Goal: Task Accomplishment & Management: Complete application form

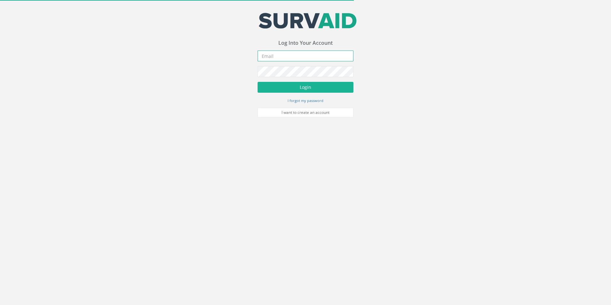
type input "[EMAIL_ADDRESS][PERSON_NAME][DOMAIN_NAME]"
click at [291, 79] on form "[EMAIL_ADDRESS][PERSON_NAME][DOMAIN_NAME] Incorrect Username or Password There …" at bounding box center [305, 83] width 96 height 67
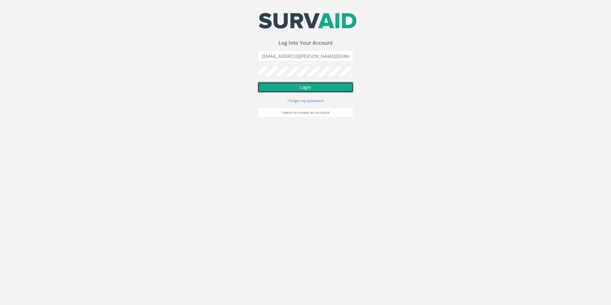
click at [290, 85] on button "Login" at bounding box center [305, 87] width 96 height 11
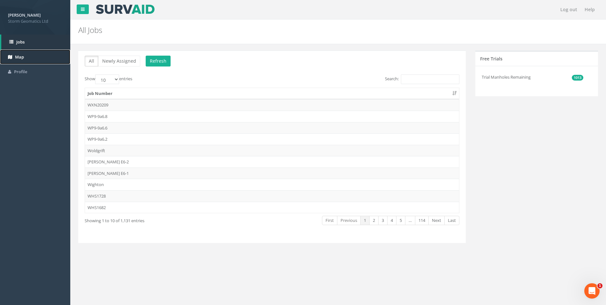
click at [32, 57] on link "Map" at bounding box center [35, 57] width 70 height 15
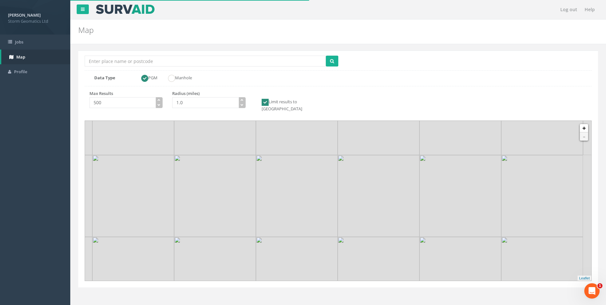
drag, startPoint x: 367, startPoint y: 192, endPoint x: 352, endPoint y: 169, distance: 27.9
click at [352, 169] on img at bounding box center [379, 196] width 82 height 82
click at [153, 61] on input "Location Search Box" at bounding box center [205, 61] width 241 height 11
type input "[PERSON_NAME]"
click at [334, 57] on button "submit" at bounding box center [332, 61] width 12 height 11
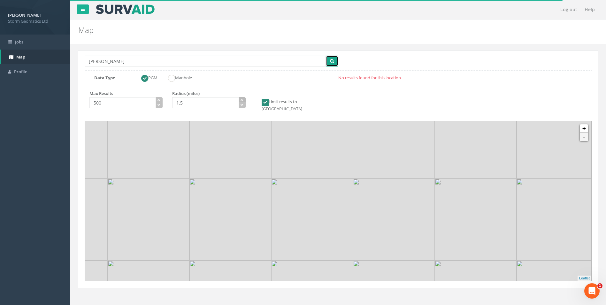
click at [241, 100] on icon "button" at bounding box center [241, 99] width 3 height 3
type input "3.0"
click at [241, 100] on icon "button" at bounding box center [241, 99] width 3 height 3
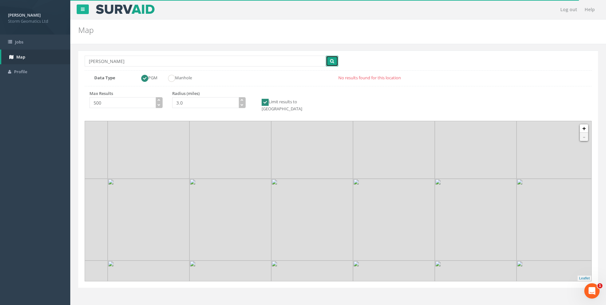
click at [333, 63] on icon "submit" at bounding box center [332, 61] width 4 height 4
drag, startPoint x: 489, startPoint y: 218, endPoint x: 471, endPoint y: 217, distance: 18.6
click at [471, 217] on img at bounding box center [451, 222] width 82 height 82
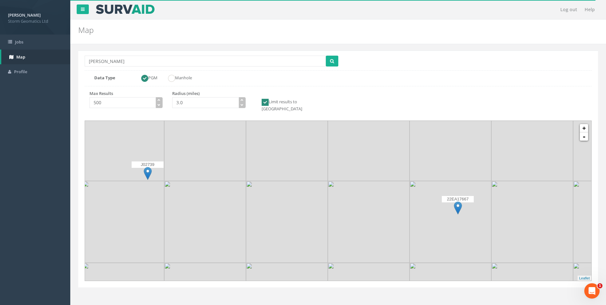
click at [457, 202] on img at bounding box center [458, 207] width 8 height 13
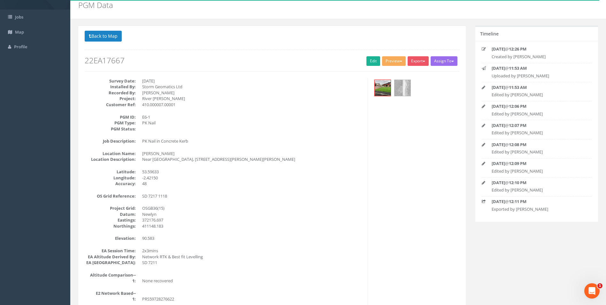
scroll to position [64, 0]
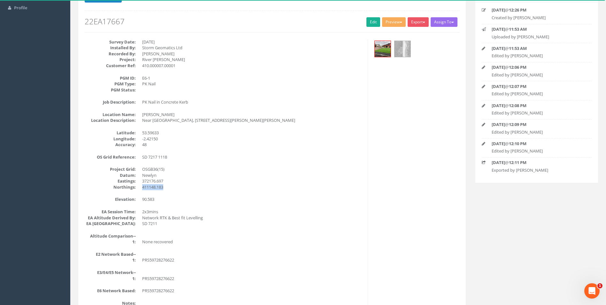
drag, startPoint x: 164, startPoint y: 189, endPoint x: 141, endPoint y: 187, distance: 23.4
click at [141, 187] on dl "Project Grid: OSGB36(15) Datum: Newlyn Eastings: 372176.697 Northings: 411148.1…" at bounding box center [224, 178] width 278 height 24
copy dd "411148.183"
click at [216, 192] on div "Survey Date: [DATE] Installed By: Storm Geomatics Ltd Recorded By: [PERSON_NAME…" at bounding box center [224, 182] width 288 height 286
drag, startPoint x: 177, startPoint y: 190, endPoint x: 136, endPoint y: 184, distance: 41.6
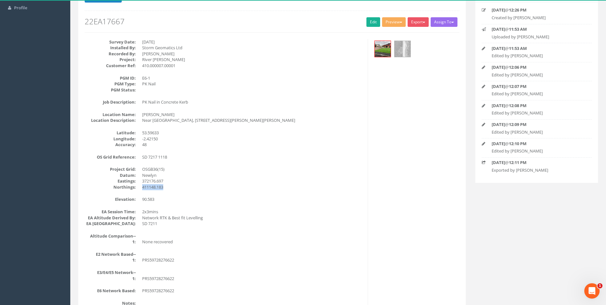
click at [136, 184] on dl "Project Grid: OSGB36(15) Datum: Newlyn Eastings: 372176.697 Northings: 411148.1…" at bounding box center [224, 178] width 278 height 24
copy dd "411148.183"
click at [166, 176] on dd "Newlyn" at bounding box center [252, 175] width 221 height 6
drag, startPoint x: 165, startPoint y: 182, endPoint x: 141, endPoint y: 182, distance: 23.6
click at [141, 182] on dl "Project Grid: OSGB36(15) Datum: Newlyn Eastings: 372176.697 Northings: 411148.1…" at bounding box center [224, 178] width 278 height 24
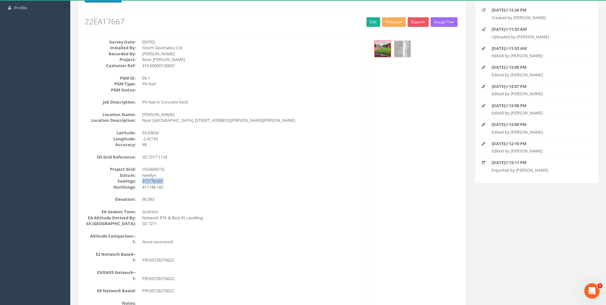
copy dd "372176.697"
drag, startPoint x: 148, startPoint y: 199, endPoint x: 140, endPoint y: 199, distance: 7.3
click at [140, 199] on dl "Elevation: 90.583" at bounding box center [224, 199] width 278 height 6
copy dd "90.583"
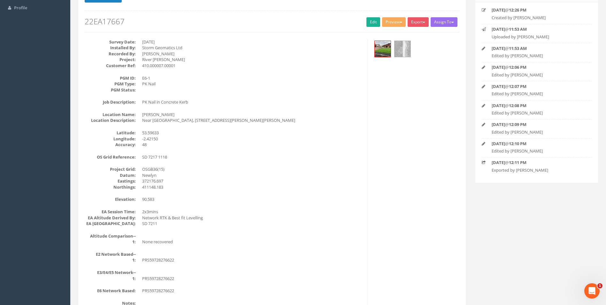
click at [218, 65] on dd "410.000007.00001" at bounding box center [252, 66] width 221 height 6
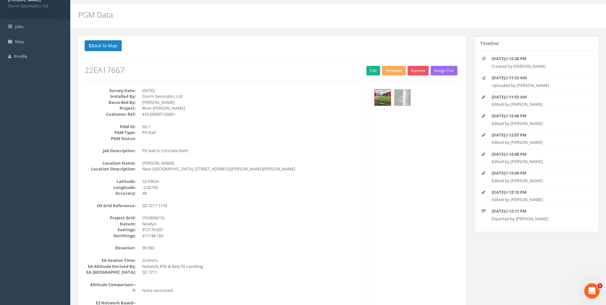
scroll to position [0, 0]
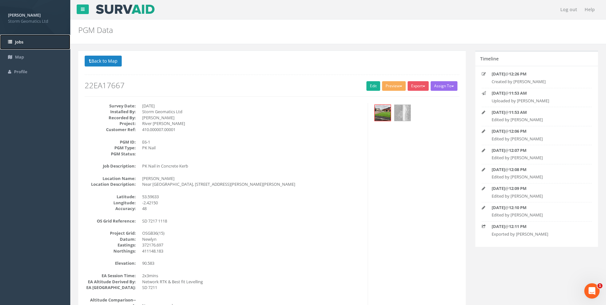
click at [27, 41] on link "Jobs" at bounding box center [35, 41] width 70 height 15
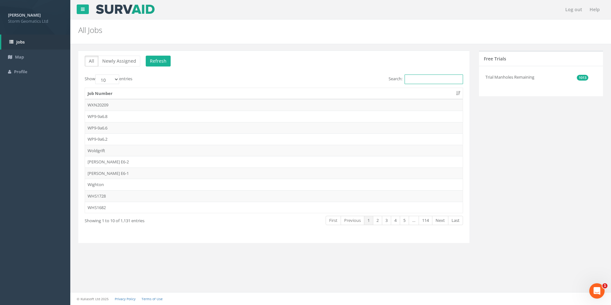
click at [414, 80] on input "Search:" at bounding box center [433, 79] width 58 height 10
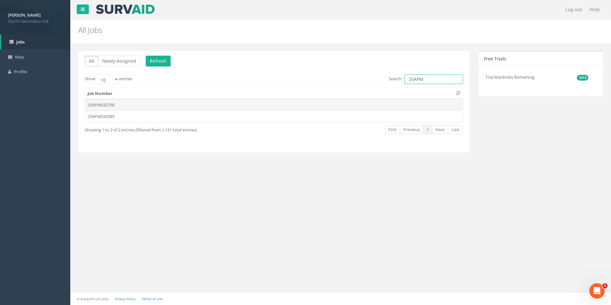
type input "25APM"
click at [221, 105] on td "25APM032758" at bounding box center [274, 104] width 378 height 11
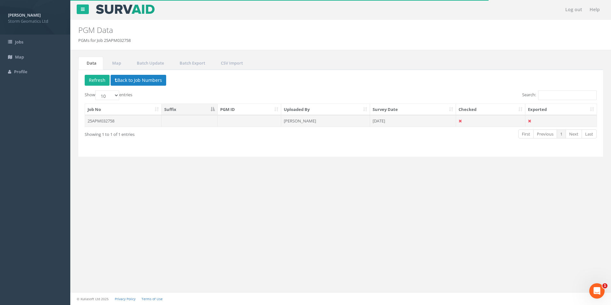
click at [109, 122] on td "25APM032758" at bounding box center [123, 120] width 77 height 11
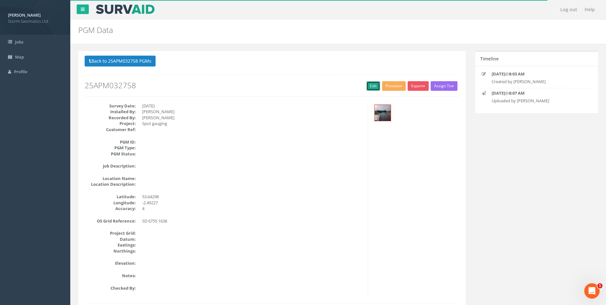
click at [370, 84] on link "Edit" at bounding box center [373, 86] width 14 height 10
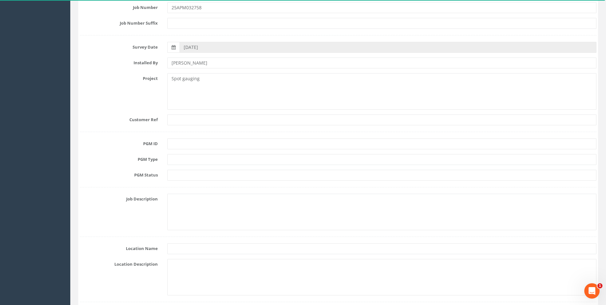
scroll to position [13, 0]
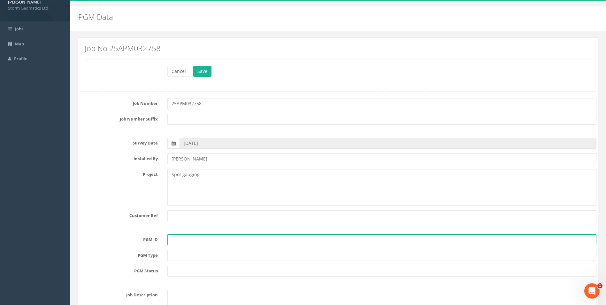
click at [198, 241] on input "text" at bounding box center [381, 239] width 429 height 11
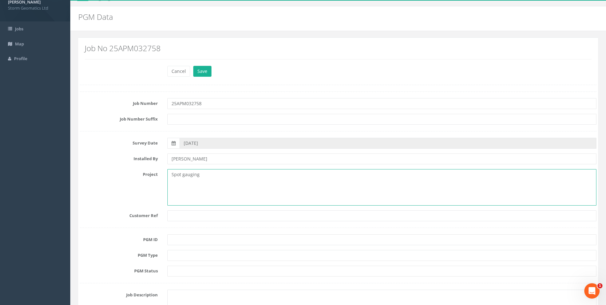
click at [347, 204] on textarea "Spot gauging" at bounding box center [381, 187] width 429 height 36
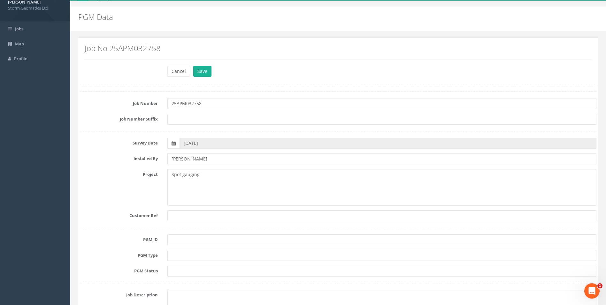
click at [330, 70] on div "Cancel Save Delete" at bounding box center [382, 72] width 439 height 12
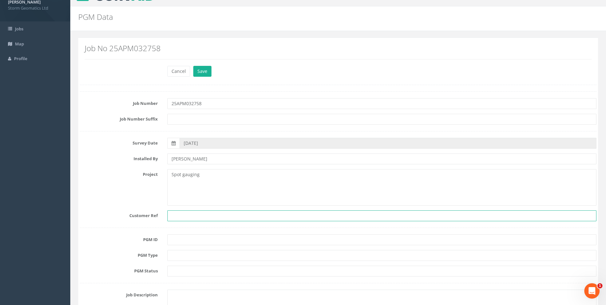
click at [197, 218] on input "text" at bounding box center [381, 215] width 429 height 11
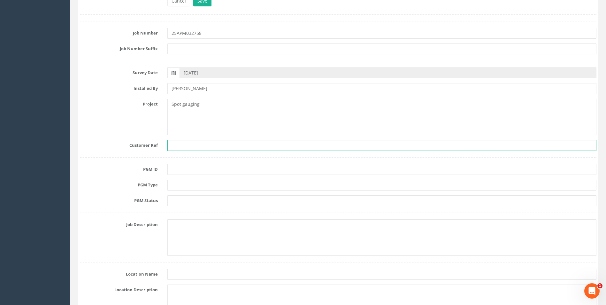
scroll to position [109, 0]
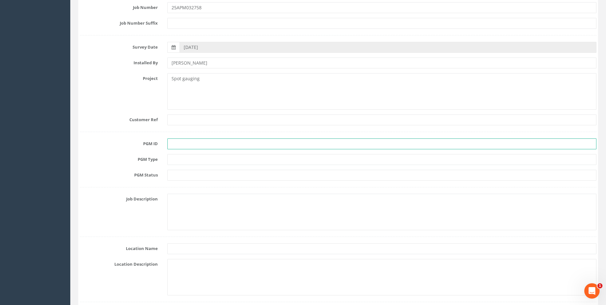
click at [196, 145] on input "text" at bounding box center [381, 143] width 429 height 11
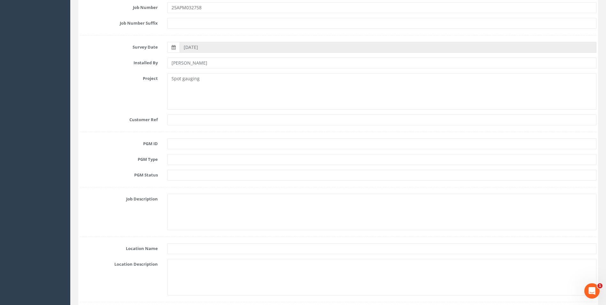
click at [166, 160] on div at bounding box center [382, 159] width 439 height 11
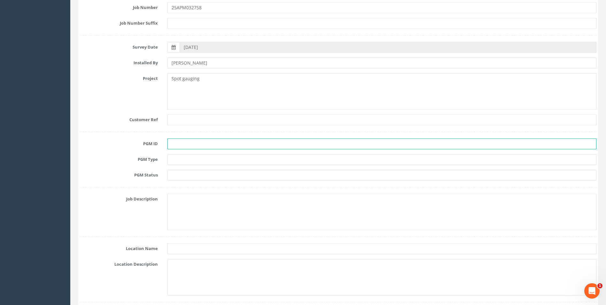
click at [183, 143] on input "text" at bounding box center [381, 143] width 429 height 11
type input "E6-1"
click at [194, 158] on input "text" at bounding box center [381, 159] width 429 height 11
type input "Mag Nail"
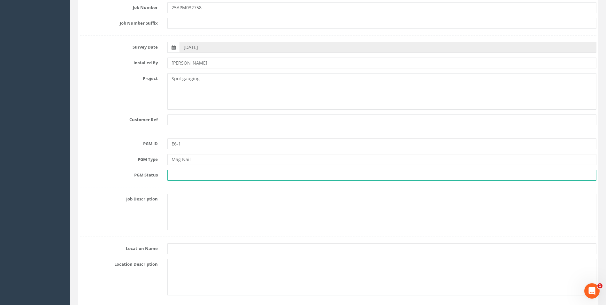
click at [206, 173] on input "text" at bounding box center [381, 175] width 429 height 11
type input "Primary"
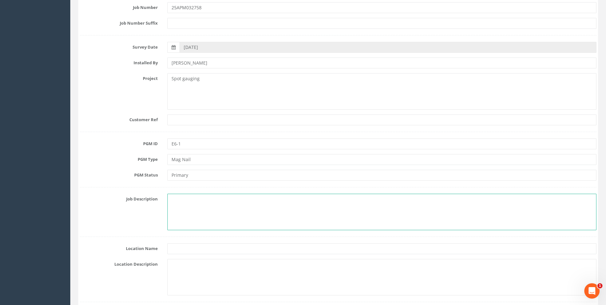
click at [207, 210] on textarea at bounding box center [381, 212] width 429 height 36
type textarea "Spot Gaugin Surveys"
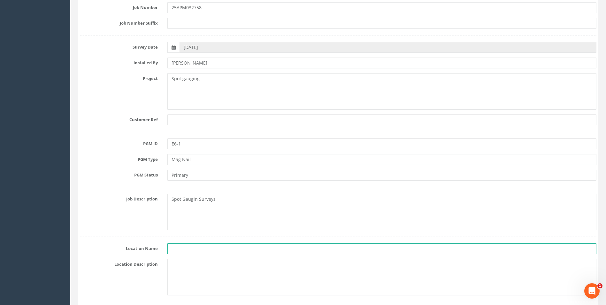
click at [200, 250] on input "text" at bounding box center [381, 248] width 429 height 11
type input "[GEOGRAPHIC_DATA]"
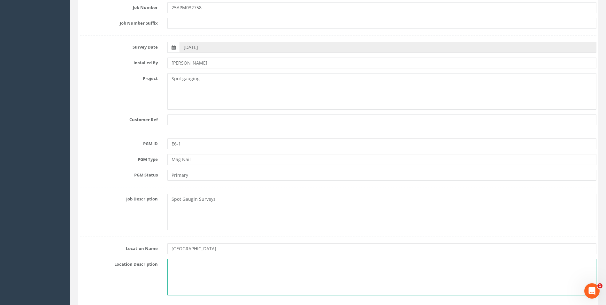
click at [195, 267] on textarea at bounding box center [381, 277] width 429 height 36
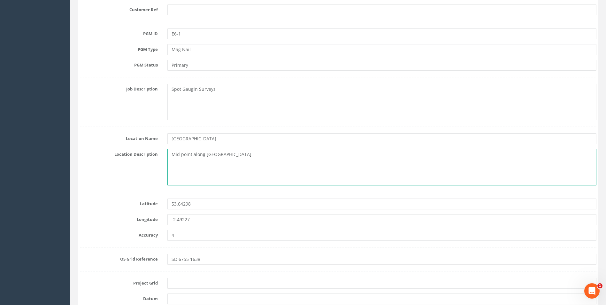
scroll to position [301, 0]
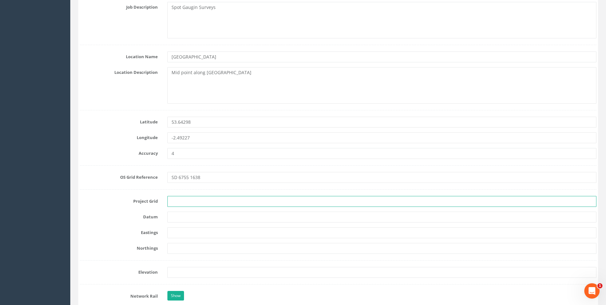
click at [200, 196] on input "text" at bounding box center [381, 201] width 429 height 11
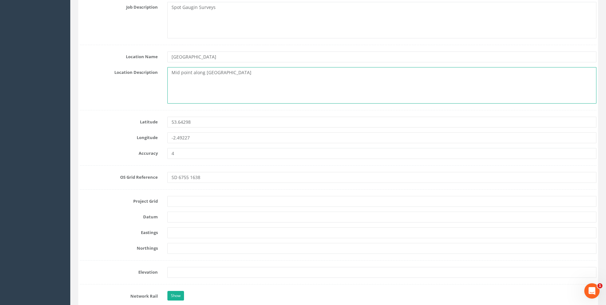
click at [173, 72] on textarea "Mid point along [GEOGRAPHIC_DATA]" at bounding box center [381, 85] width 429 height 36
type textarea "Concrete foundation on mid point along [GEOGRAPHIC_DATA]"
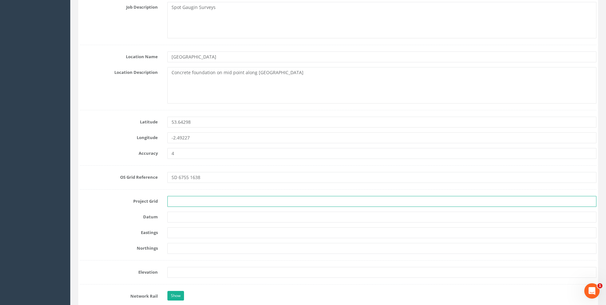
click at [199, 201] on input "text" at bounding box center [381, 201] width 429 height 11
type input "OSGB 15"
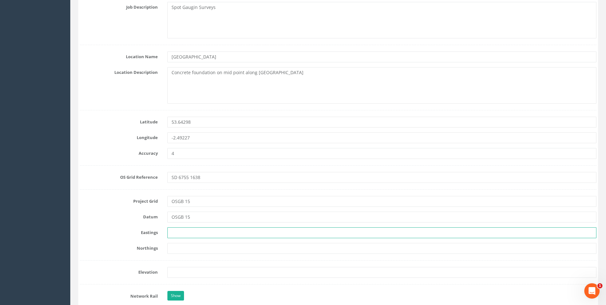
type input "400394.808"
type input "312853.898"
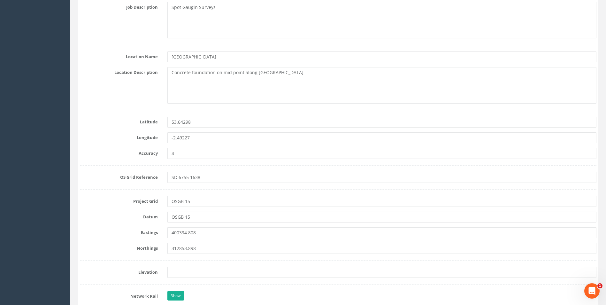
type input "156.270"
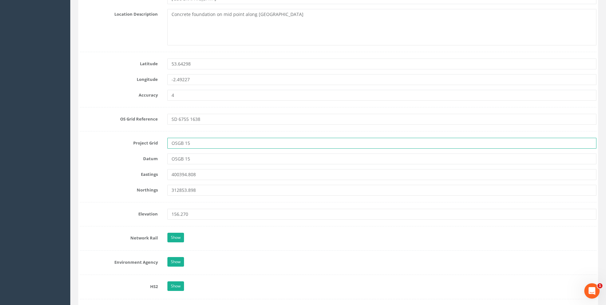
scroll to position [364, 0]
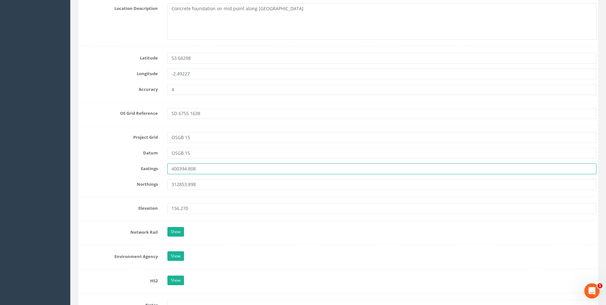
click at [212, 171] on input "400394.808" at bounding box center [381, 168] width 429 height 11
drag, startPoint x: 215, startPoint y: 170, endPoint x: 141, endPoint y: 168, distance: 73.2
click at [141, 168] on div "Eastings 400394.808" at bounding box center [338, 168] width 526 height 11
paste input "367549.609"
type input "367549.609"
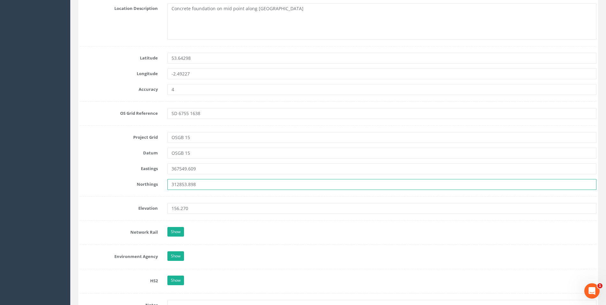
drag, startPoint x: 215, startPoint y: 185, endPoint x: 159, endPoint y: 185, distance: 56.2
click at [159, 185] on div "Northings 312853.898" at bounding box center [338, 184] width 526 height 11
paste input "416384.466"
type input "416384.466"
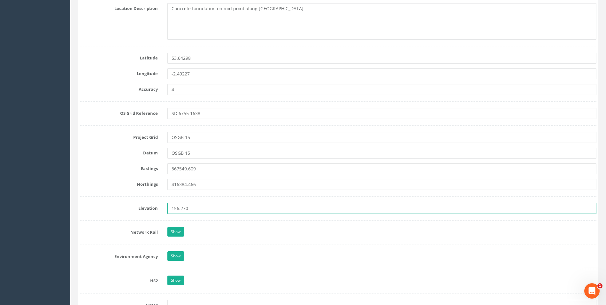
drag, startPoint x: 191, startPoint y: 211, endPoint x: 155, endPoint y: 206, distance: 36.1
click at [155, 206] on div "Elevation 156.270" at bounding box center [338, 208] width 526 height 11
paste input "261.515"
type input "261.515"
drag, startPoint x: 218, startPoint y: 218, endPoint x: 218, endPoint y: 212, distance: 5.8
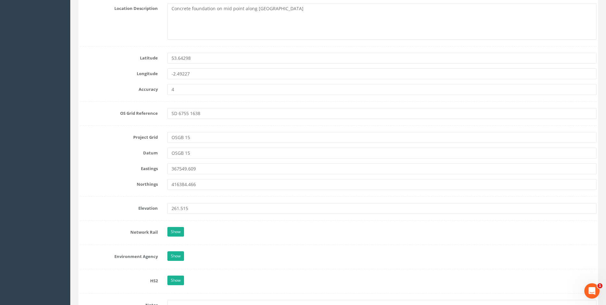
click at [219, 218] on form "Cancel Save Delete Job Number 25APM032758 Job Number Suffix Survey Date [DATE] …" at bounding box center [338, 201] width 516 height 974
click at [203, 154] on input "OSGB 15" at bounding box center [381, 153] width 429 height 11
click at [187, 153] on input "OSGB 15" at bounding box center [381, 153] width 429 height 11
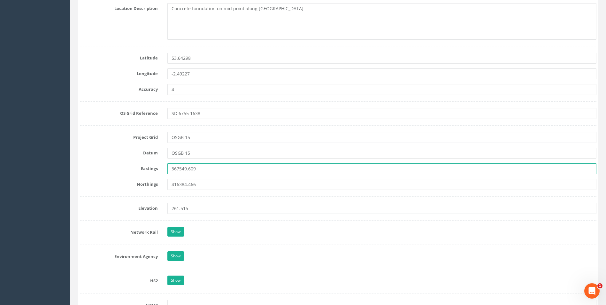
click at [192, 168] on input "367549.609" at bounding box center [381, 168] width 429 height 11
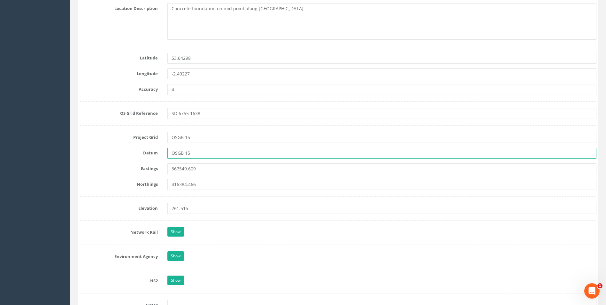
click at [205, 151] on input "OSGB 15" at bounding box center [381, 153] width 429 height 11
type input "OSGB 15"
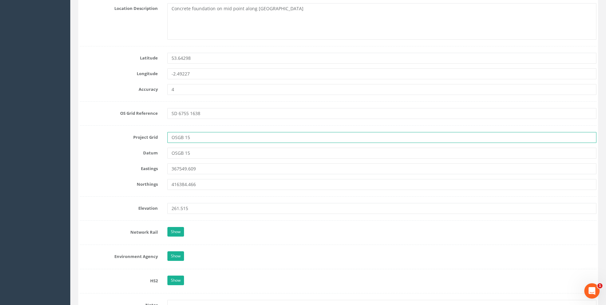
click at [208, 134] on input "OSGB 15" at bounding box center [381, 137] width 429 height 11
type input "OSGB 15"
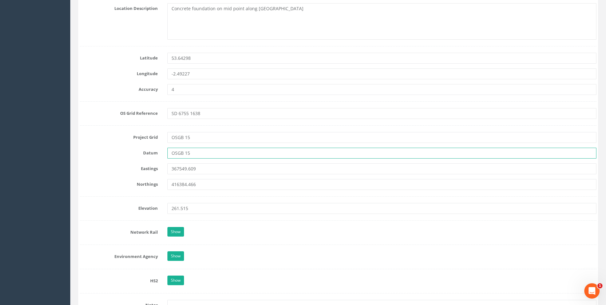
click at [241, 157] on input "OSGB 15" at bounding box center [381, 153] width 429 height 11
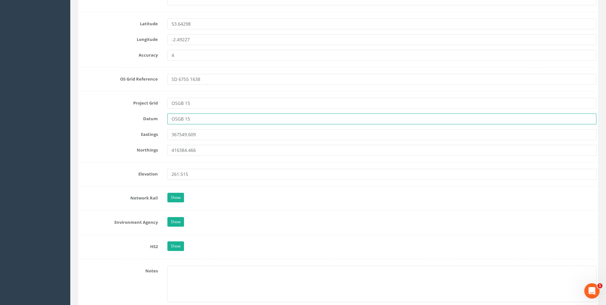
scroll to position [460, 0]
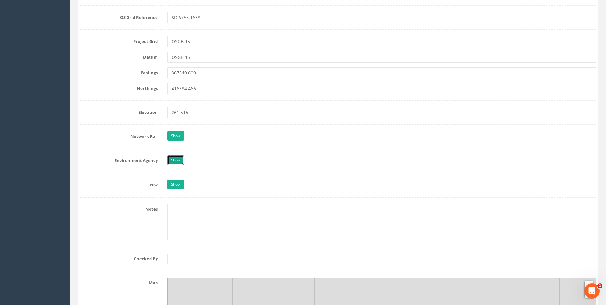
click at [168, 160] on link "Show" at bounding box center [175, 160] width 17 height 10
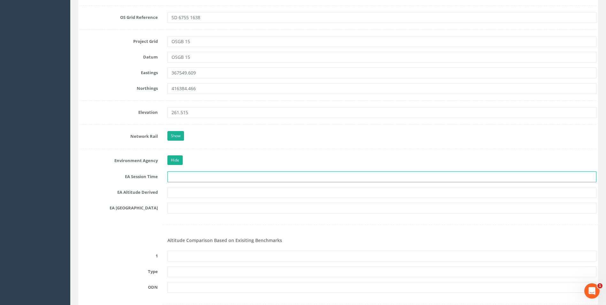
click at [204, 179] on input "text" at bounding box center [381, 176] width 429 height 11
type input "2 x 3 minutes"
type input "[PERSON_NAME] VRS/Best fit levelling"
type input "SK 0012"
type input "PRS421253772611"
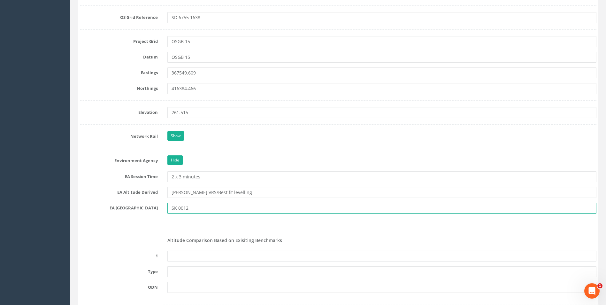
drag, startPoint x: 213, startPoint y: 208, endPoint x: 147, endPoint y: 208, distance: 65.5
click at [147, 208] on div "EA KM Square SK 0012" at bounding box center [338, 207] width 526 height 11
click at [186, 226] on div at bounding box center [338, 224] width 526 height 13
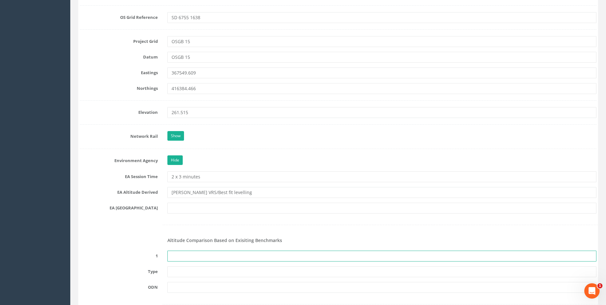
click at [189, 259] on input "text" at bounding box center [381, 255] width 429 height 11
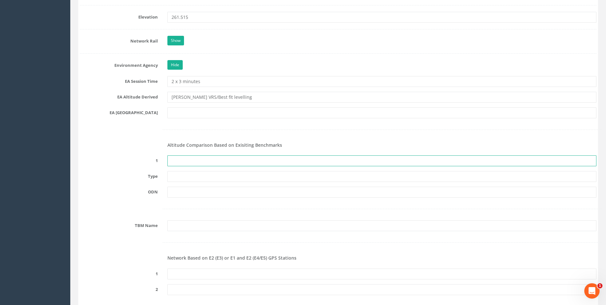
scroll to position [556, 0]
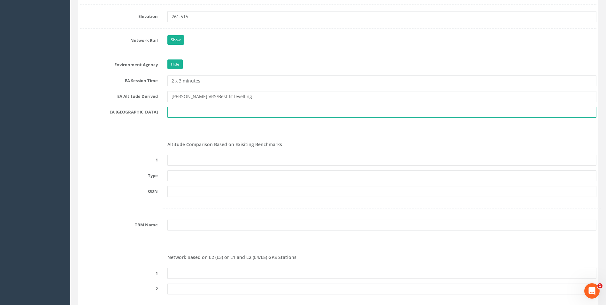
click at [317, 111] on input "text" at bounding box center [381, 112] width 429 height 11
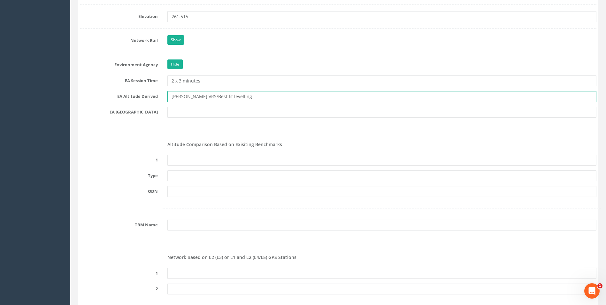
click at [312, 96] on input "[PERSON_NAME] VRS/Best fit levelling" at bounding box center [381, 96] width 429 height 11
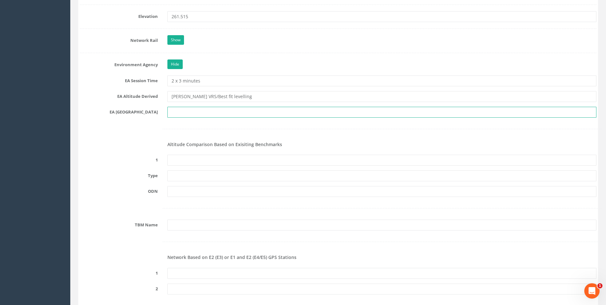
click at [321, 111] on input "text" at bounding box center [381, 112] width 429 height 11
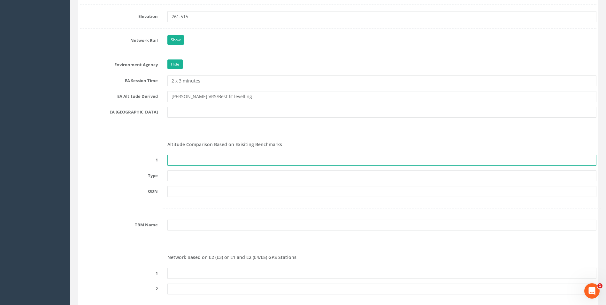
click at [354, 157] on input "text" at bounding box center [381, 160] width 429 height 11
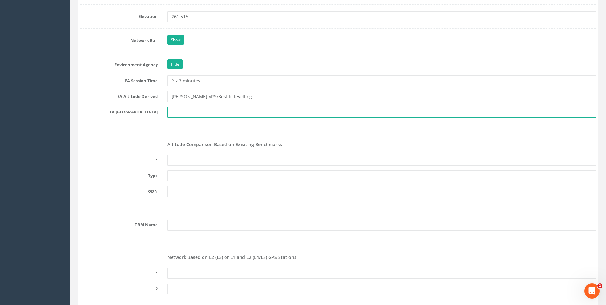
click at [282, 109] on input "text" at bounding box center [381, 112] width 429 height 11
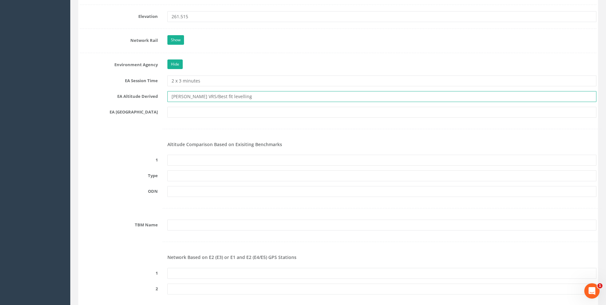
click at [279, 98] on input "[PERSON_NAME] VRS/Best fit levelling" at bounding box center [381, 96] width 429 height 11
type input "[PERSON_NAME] VRS/Best fit levelling"
click at [256, 82] on input "2 x 3 minutes" at bounding box center [381, 80] width 429 height 11
type input "2 x 3 minutes"
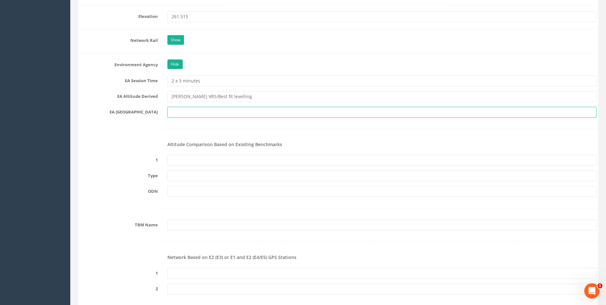
click at [253, 112] on input "text" at bounding box center [381, 112] width 429 height 11
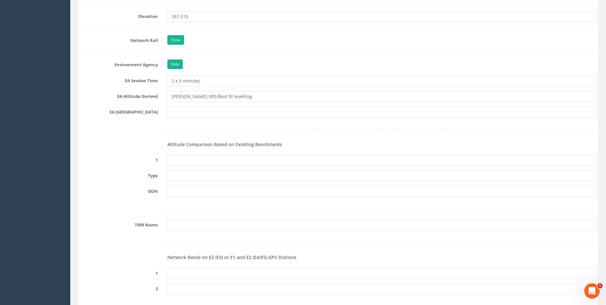
click at [137, 139] on form "Cancel Save Delete Job Number 25APM032758 Job Number Suffix Survey Date [DATE] …" at bounding box center [338, 240] width 516 height 1435
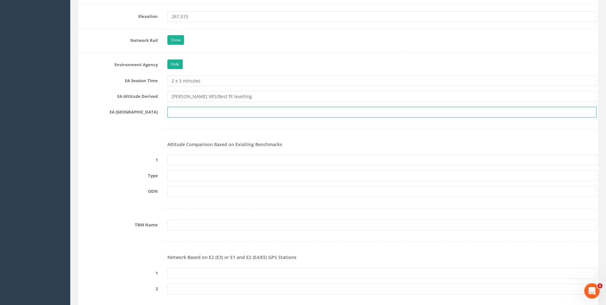
click at [182, 114] on input "text" at bounding box center [381, 112] width 429 height 11
click at [199, 114] on input "text" at bounding box center [381, 112] width 429 height 11
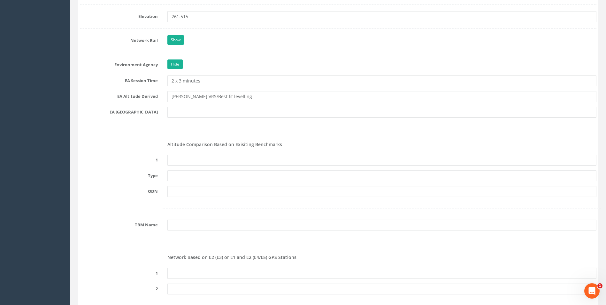
click at [158, 132] on div at bounding box center [338, 128] width 526 height 13
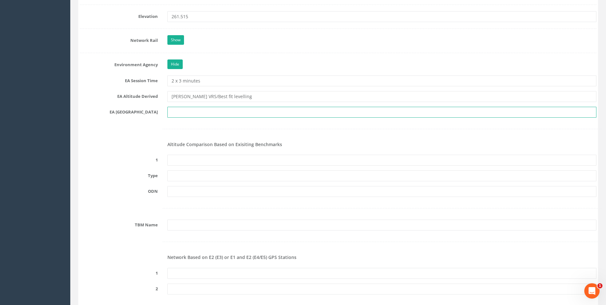
click at [177, 114] on input "text" at bounding box center [381, 112] width 429 height 11
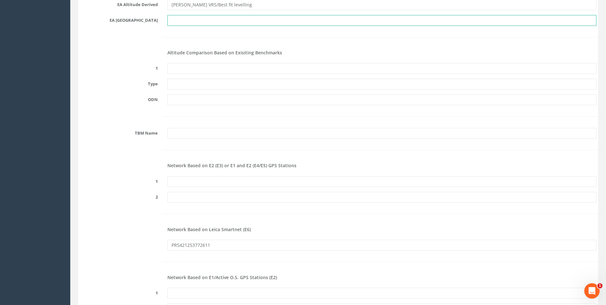
scroll to position [620, 0]
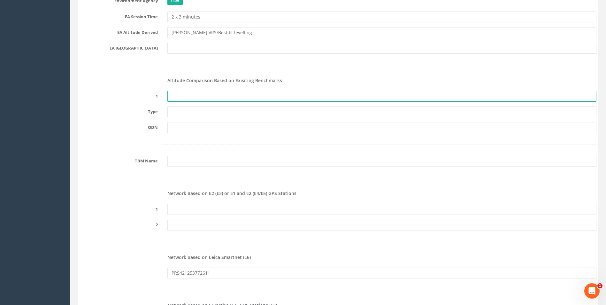
click at [178, 95] on input "text" at bounding box center [381, 96] width 429 height 11
type input "n"
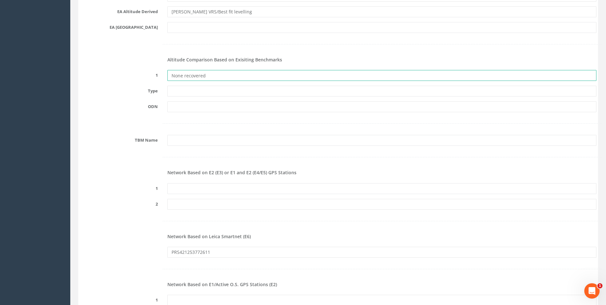
scroll to position [652, 0]
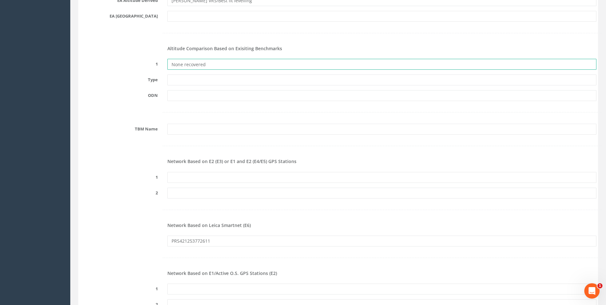
type input "None recovered"
click at [263, 240] on input "PRS421253772611" at bounding box center [381, 240] width 429 height 11
drag, startPoint x: 262, startPoint y: 240, endPoint x: 140, endPoint y: 233, distance: 122.2
click at [140, 233] on form "Cancel Save Delete Job Number 25APM032758 Job Number Suffix Survey Date [DATE] …" at bounding box center [338, 144] width 516 height 1435
paste input "59728276622"
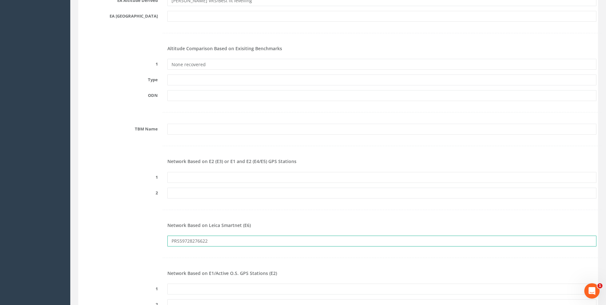
type input "PRS59728276622"
click at [207, 251] on div at bounding box center [338, 257] width 526 height 13
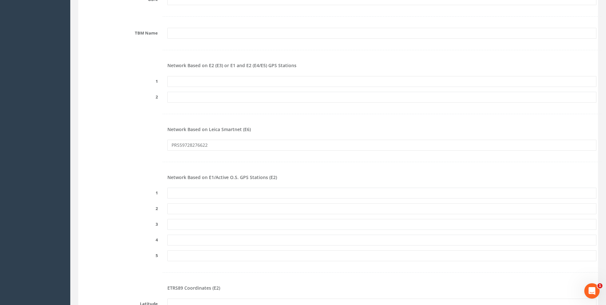
scroll to position [780, 0]
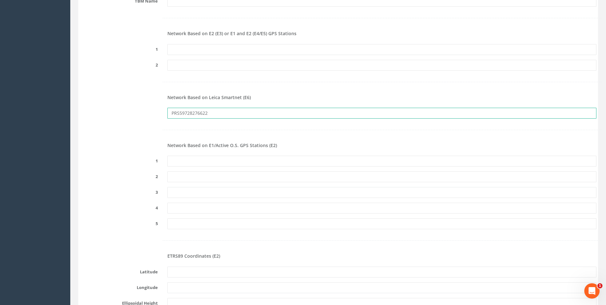
drag, startPoint x: 220, startPoint y: 110, endPoint x: 155, endPoint y: 109, distance: 64.8
click at [155, 109] on div "PRS59728276622" at bounding box center [338, 113] width 526 height 11
click at [212, 159] on input "text" at bounding box center [381, 161] width 429 height 11
click at [314, 143] on h4 "Network Based on E1/Active O.S. GPS Stations (E2)" at bounding box center [381, 145] width 429 height 5
click at [142, 134] on div at bounding box center [338, 129] width 526 height 13
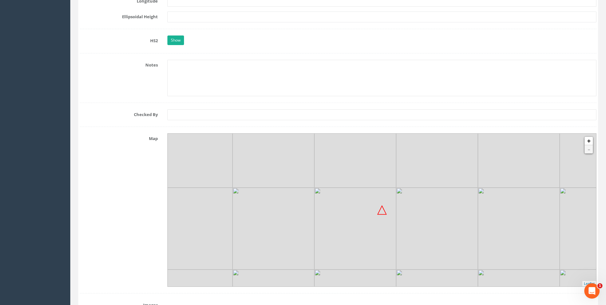
scroll to position [1067, 0]
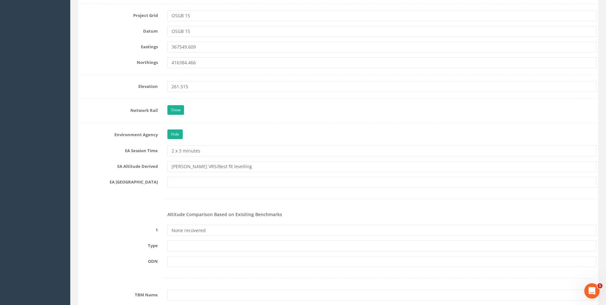
scroll to position [460, 0]
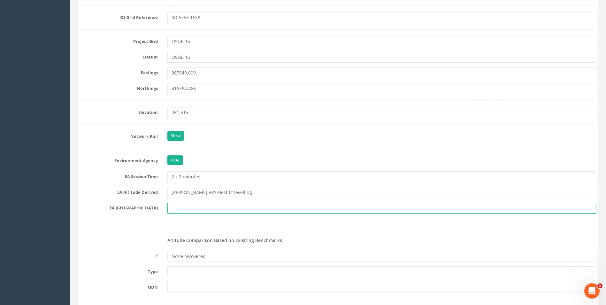
click at [185, 211] on input "text" at bounding box center [381, 207] width 429 height 11
type input "SD 6716"
click at [215, 221] on div at bounding box center [338, 224] width 526 height 13
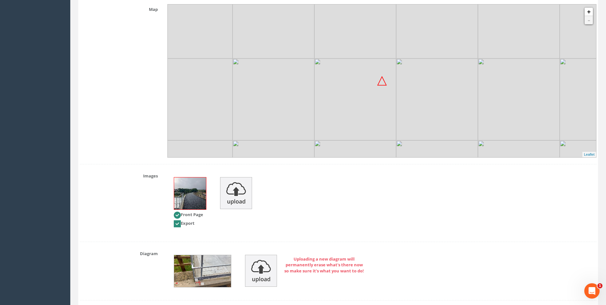
scroll to position [1241, 0]
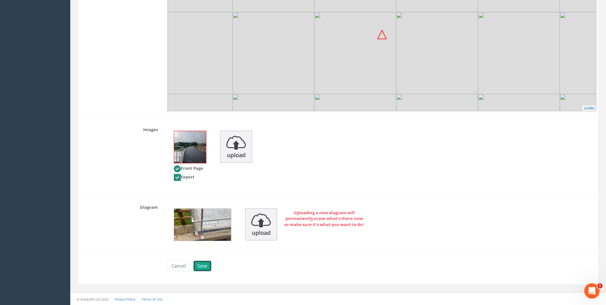
click at [204, 265] on button "Save" at bounding box center [202, 265] width 18 height 11
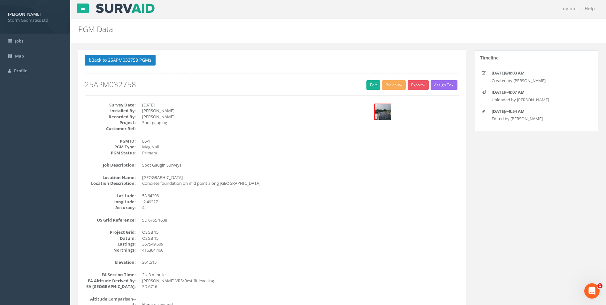
scroll to position [0, 0]
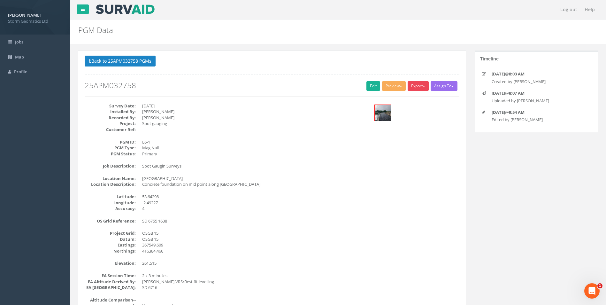
click at [421, 88] on button "Export" at bounding box center [418, 86] width 21 height 10
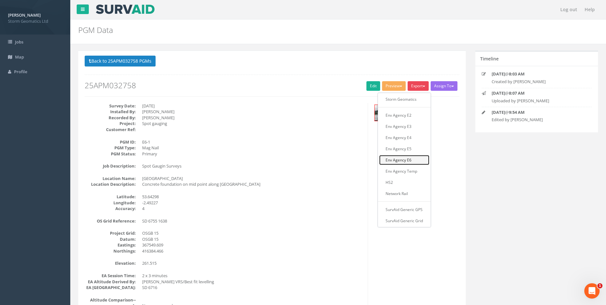
click at [409, 163] on link "Env Agency E6" at bounding box center [404, 160] width 50 height 10
